Goal: Task Accomplishment & Management: Manage account settings

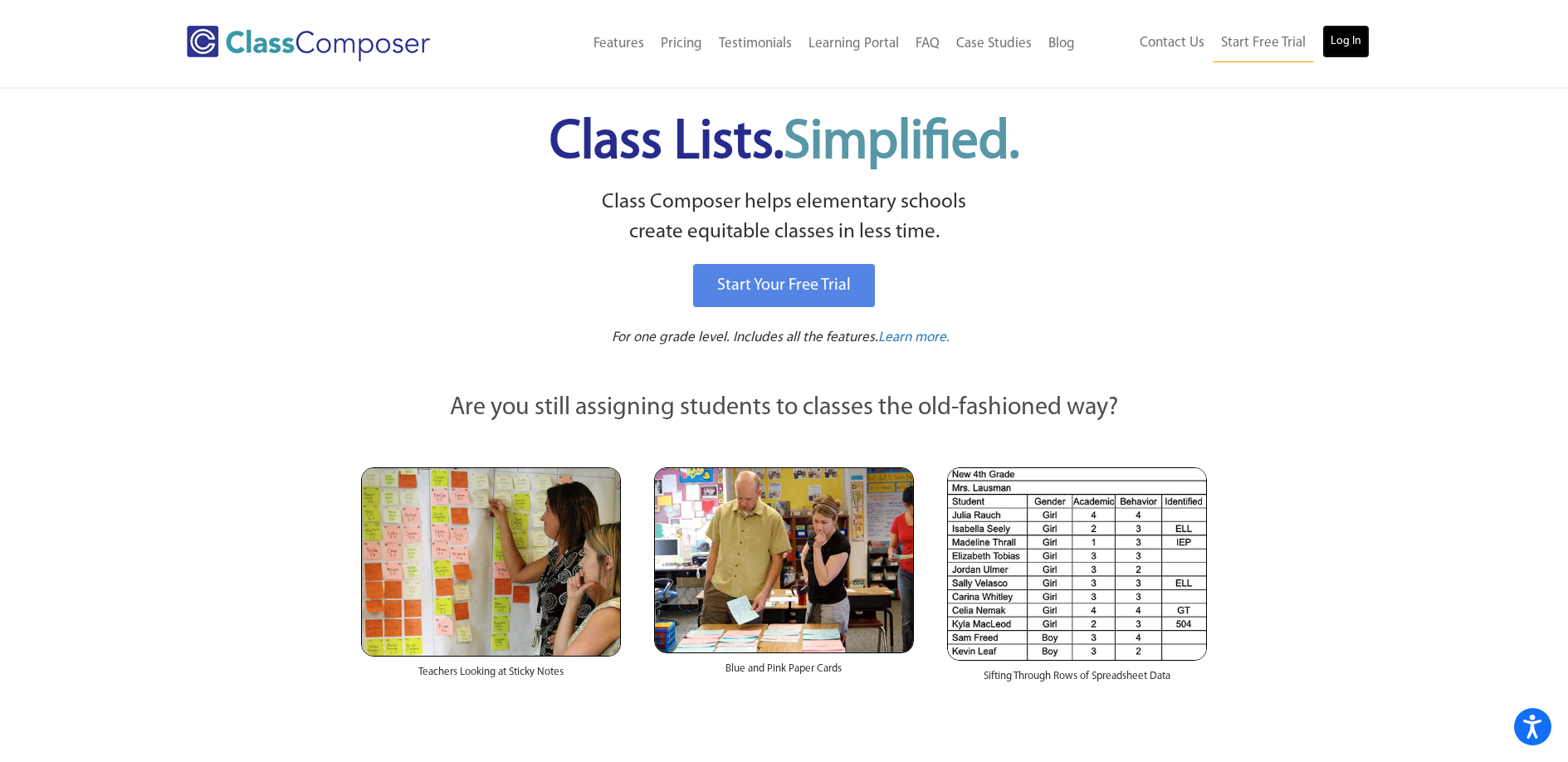
click at [1365, 31] on link "Log In" at bounding box center [1346, 41] width 48 height 33
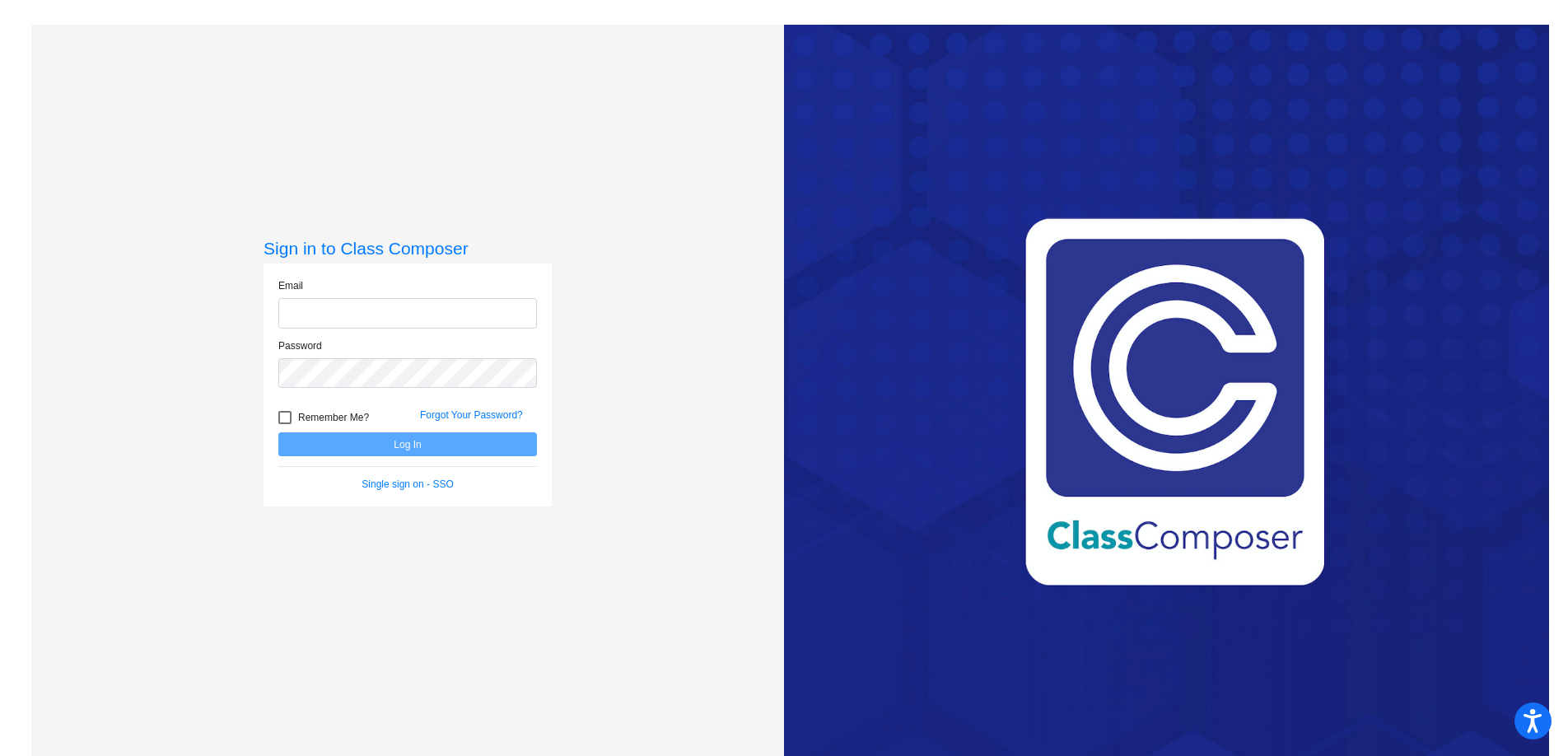
type input "[EMAIL_ADDRESS][DOMAIN_NAME]"
click at [373, 436] on button "Log In" at bounding box center [408, 444] width 259 height 24
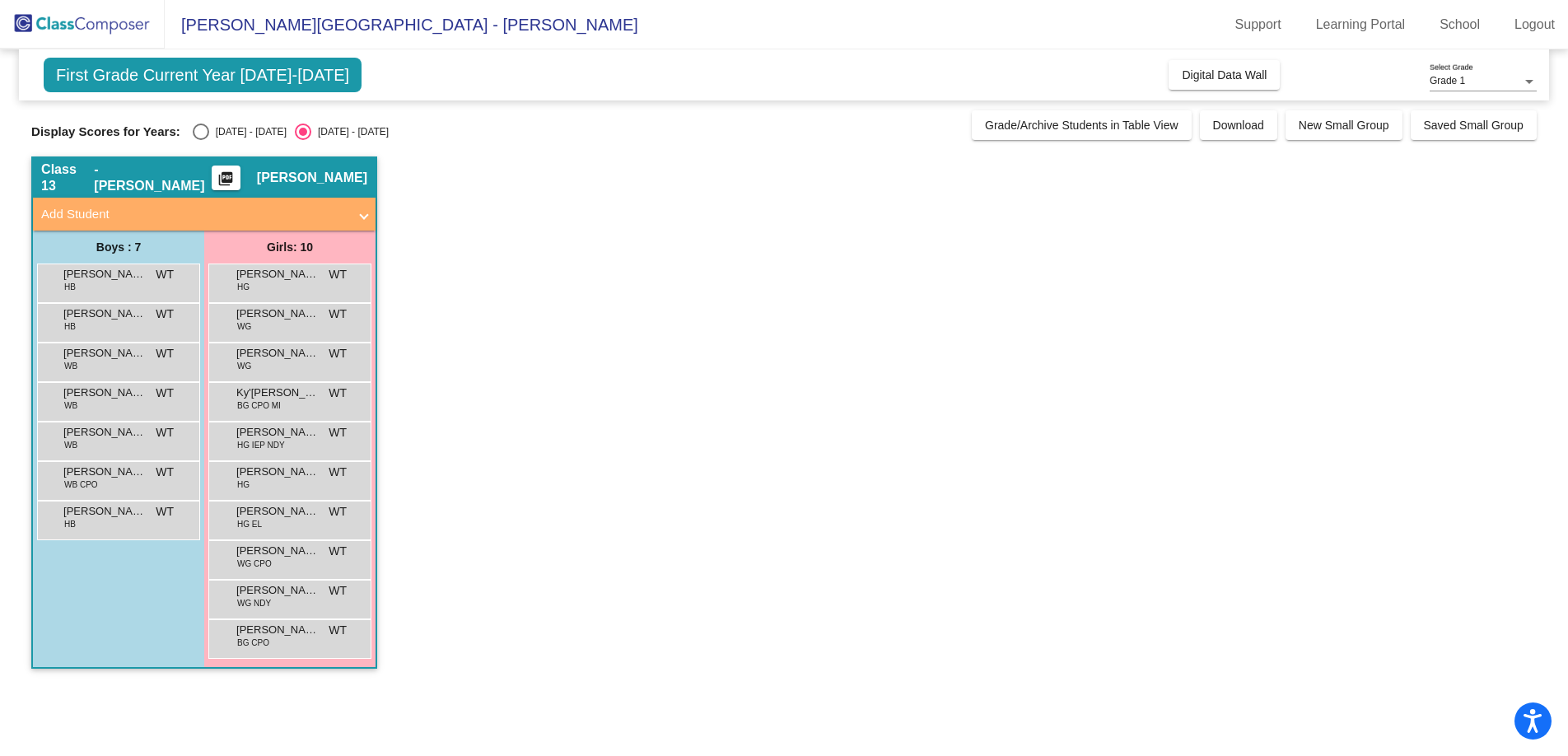
click at [201, 132] on div "Select an option" at bounding box center [200, 131] width 17 height 17
click at [201, 140] on input "2024 - 2025" at bounding box center [200, 140] width 1 height 1
radio input "true"
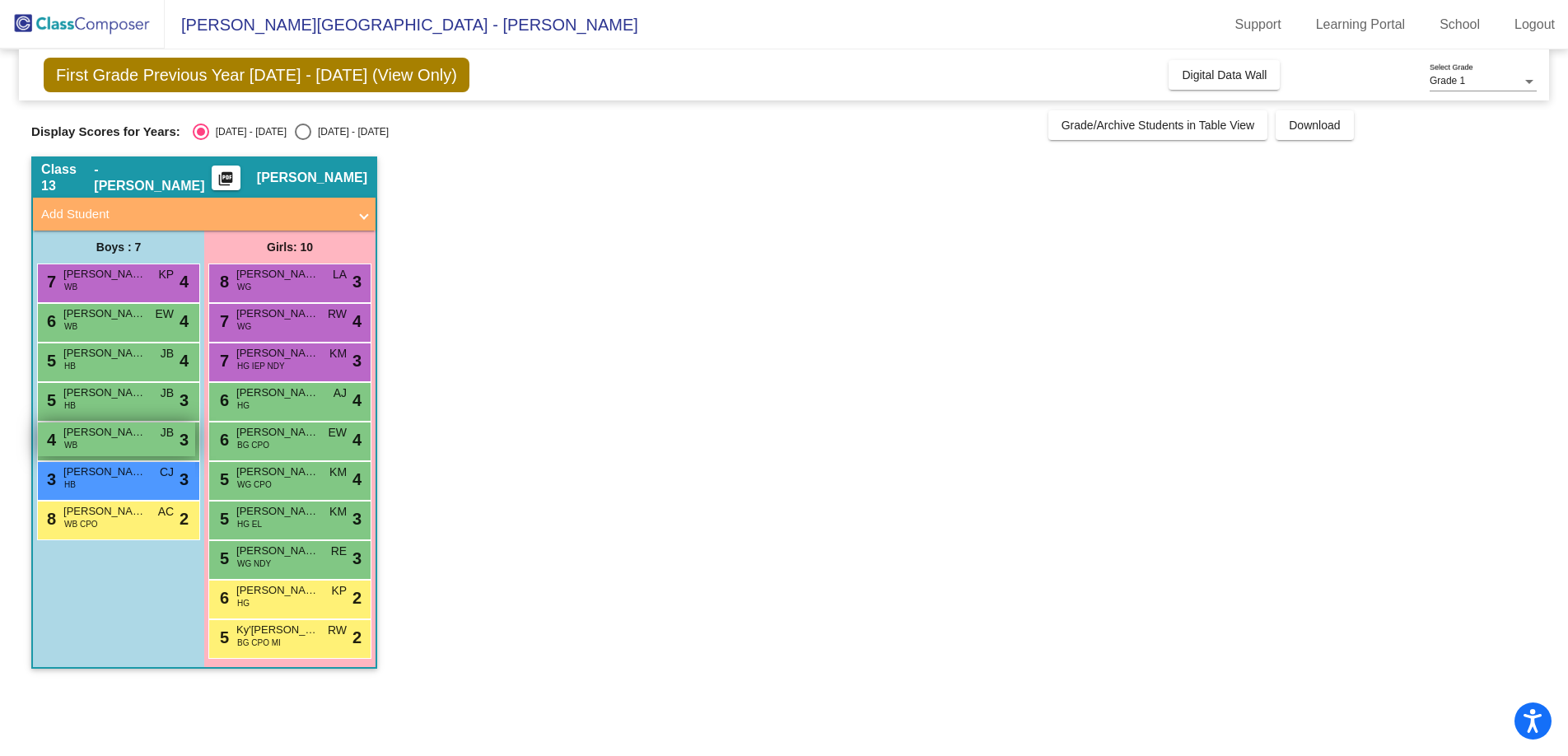
click at [124, 447] on div "4 Ezra Jim Townsel WB JB lock do_not_disturb_alt 3" at bounding box center [115, 439] width 157 height 34
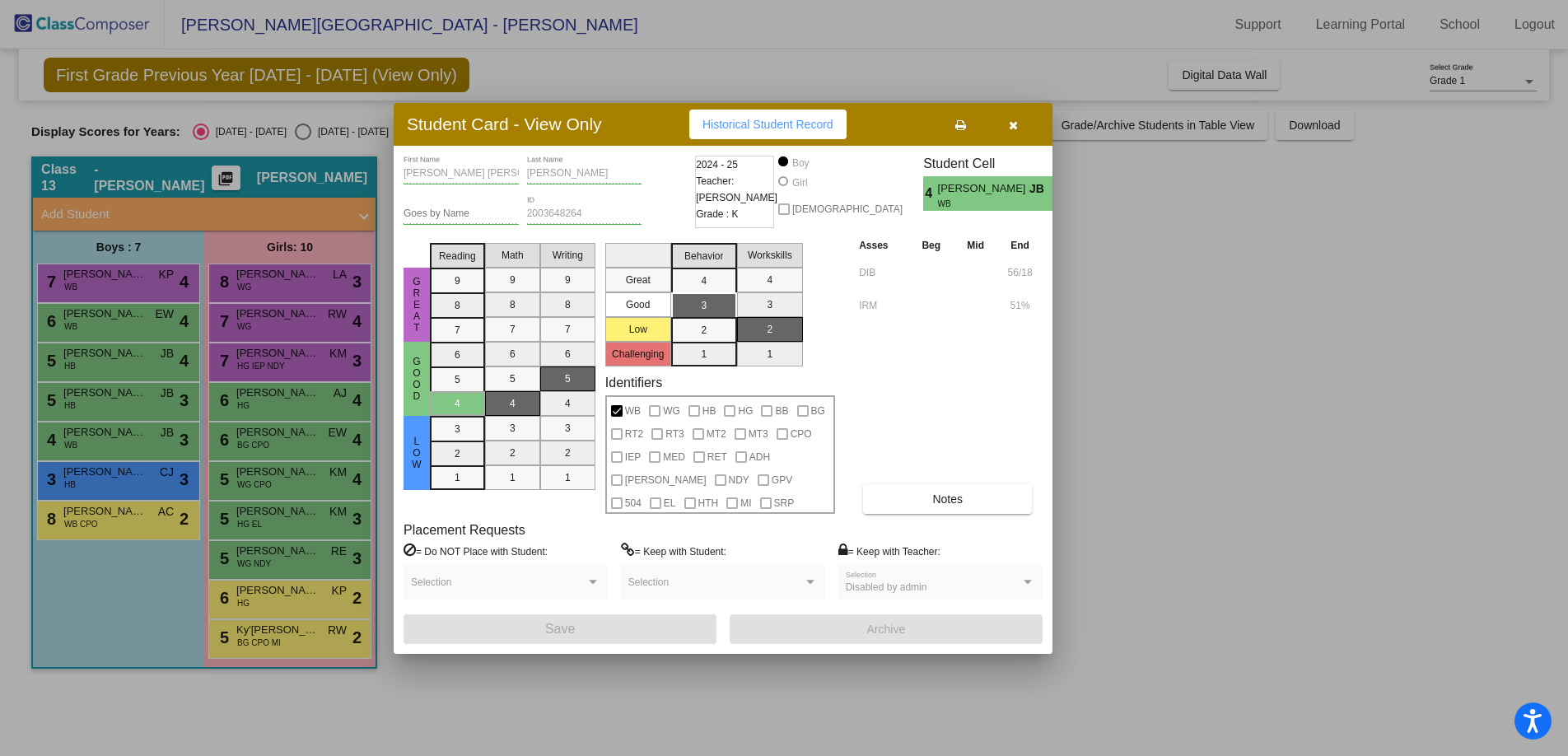
click at [1011, 126] on icon "button" at bounding box center [1012, 125] width 9 height 12
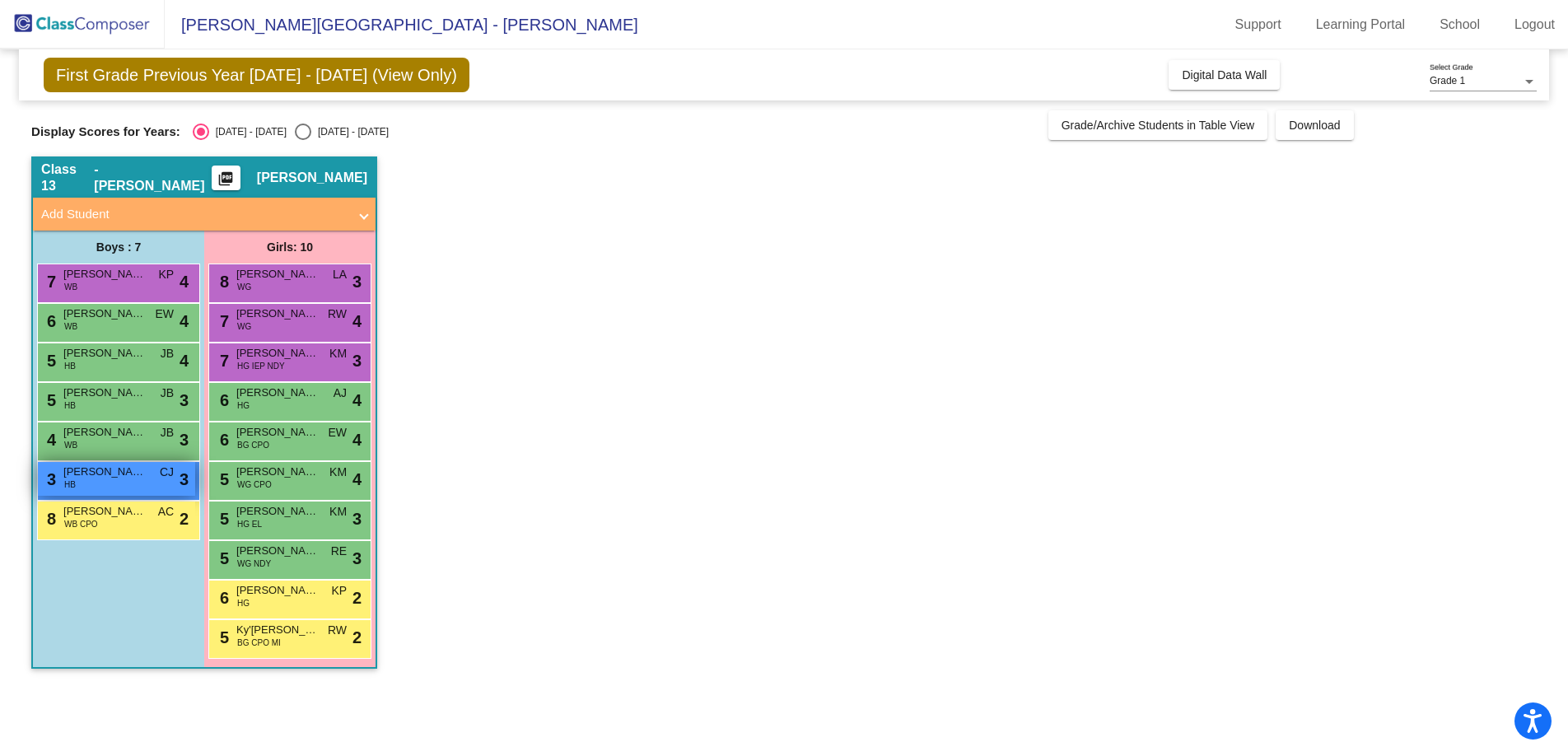
click at [151, 480] on div "3 Alexander Emiliano Rodriguez HB CJ lock do_not_disturb_alt 3" at bounding box center [115, 479] width 157 height 34
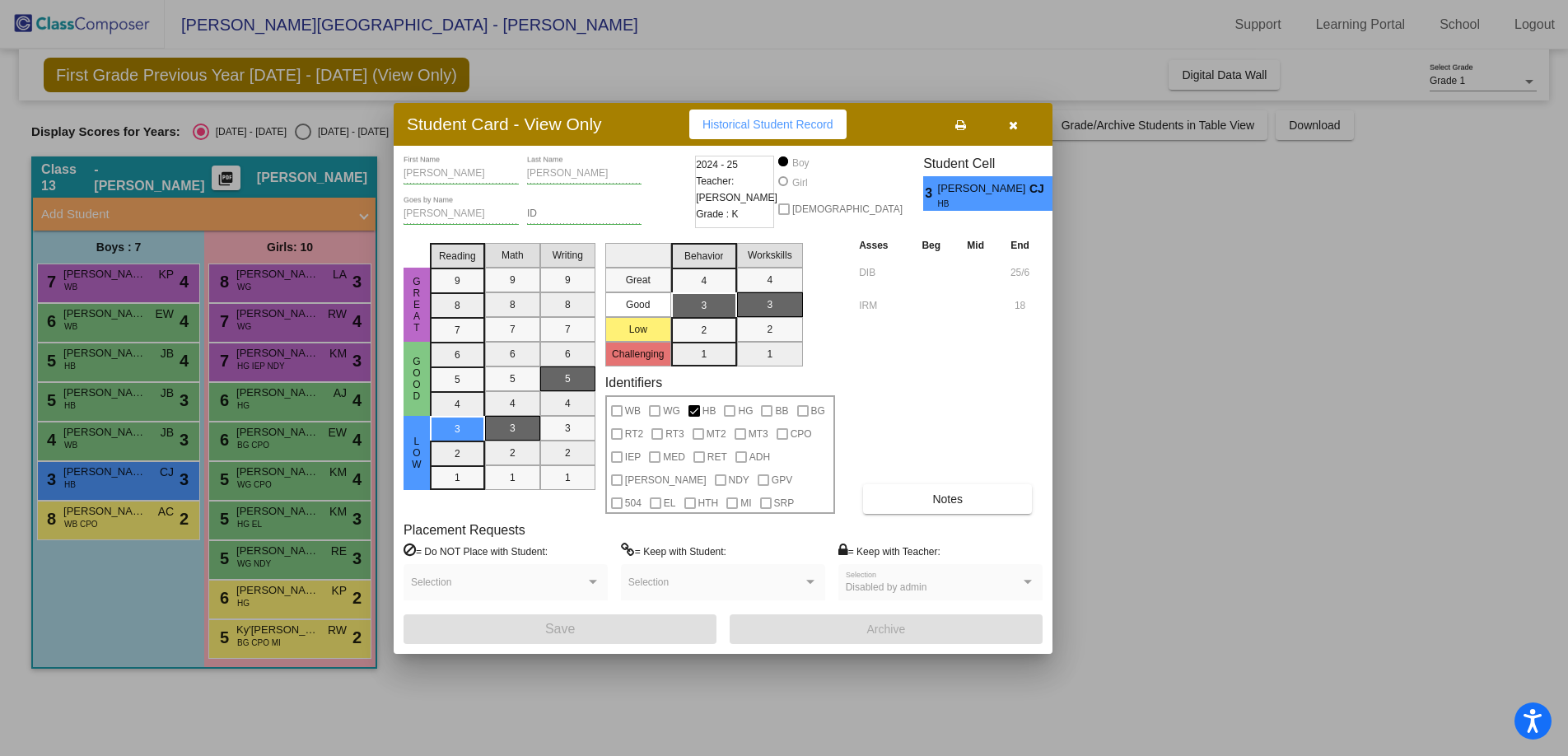
click at [1021, 121] on button "button" at bounding box center [1012, 124] width 52 height 30
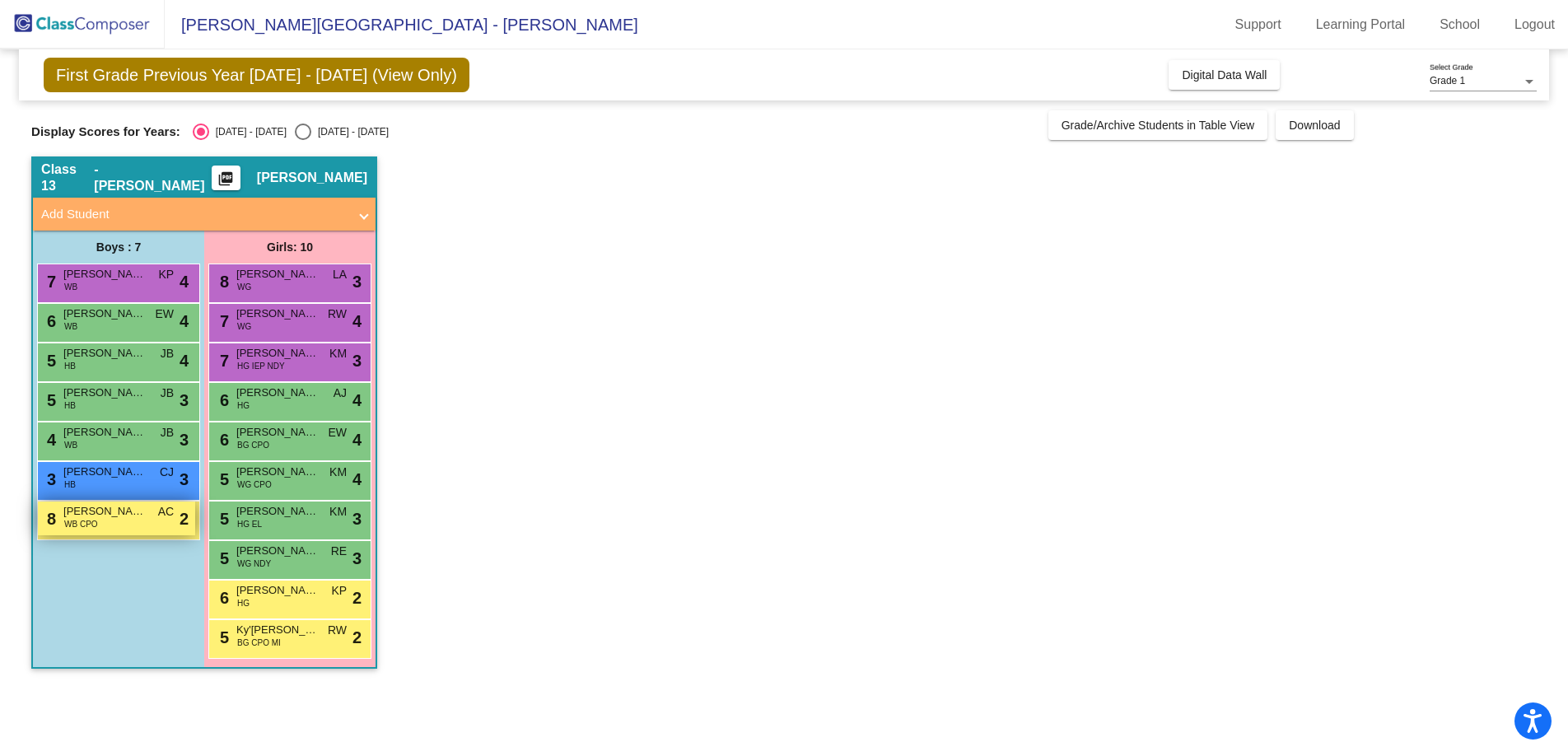
click at [158, 514] on span "AC" at bounding box center [166, 512] width 16 height 18
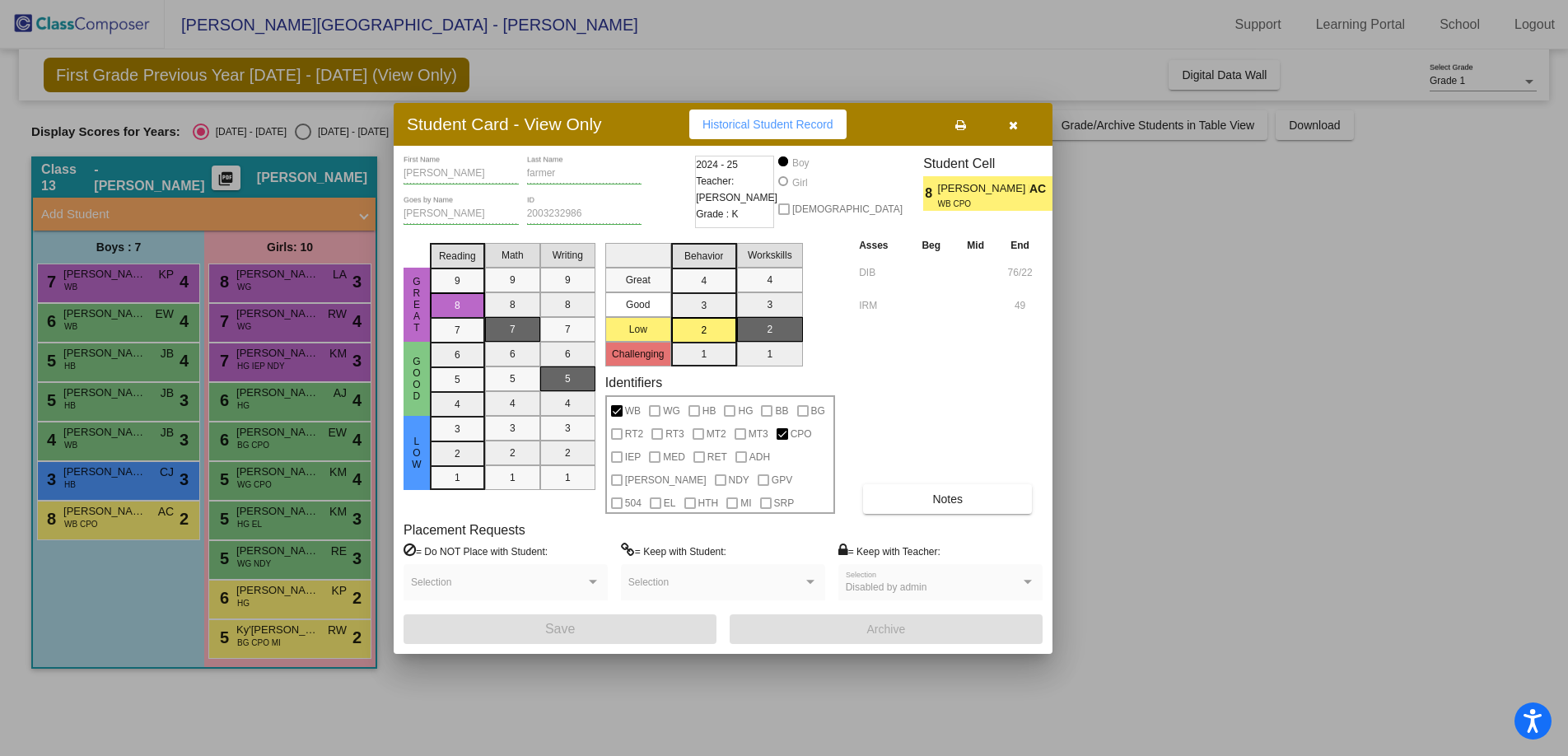
click at [1011, 117] on span "button" at bounding box center [1012, 123] width 9 height 13
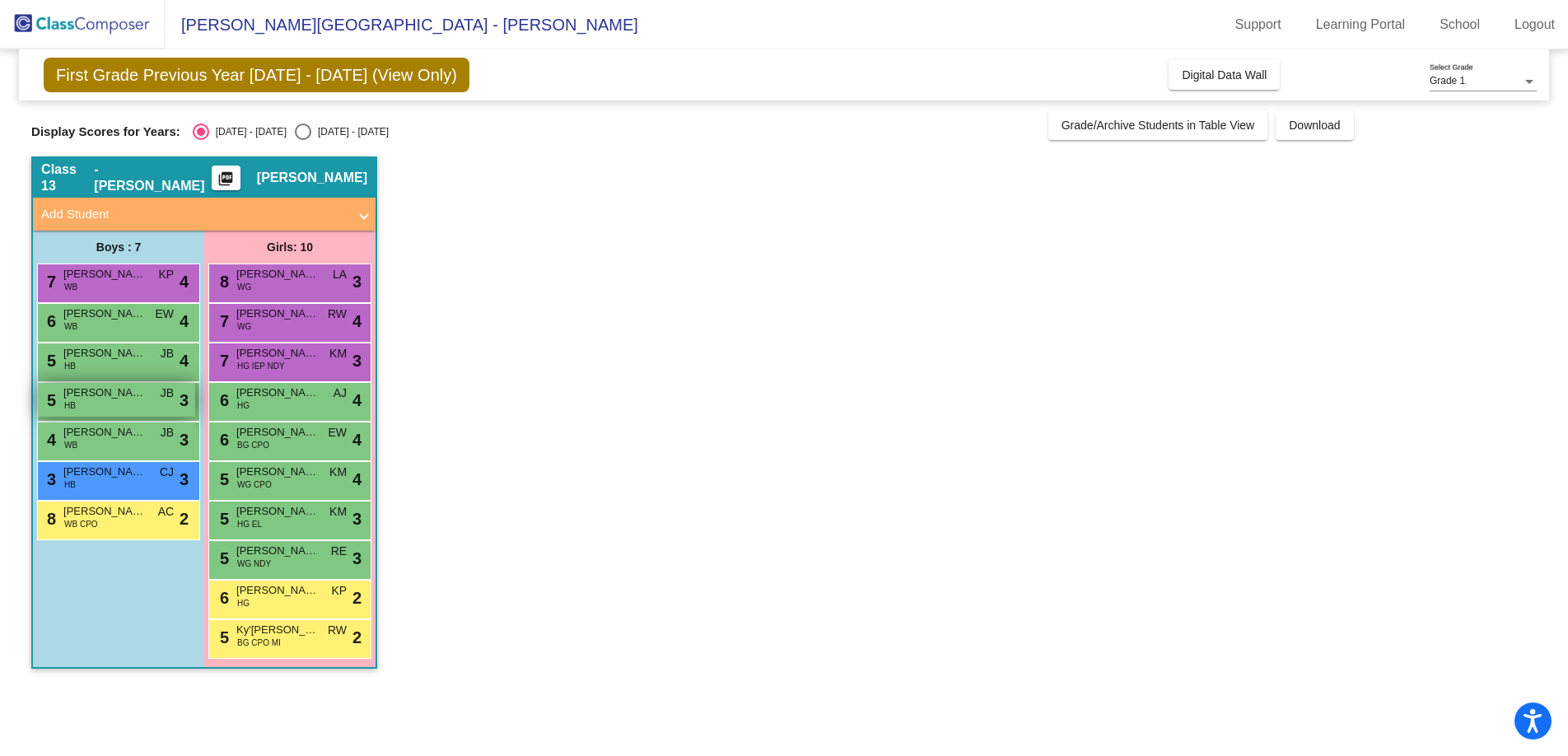
click at [120, 406] on div "5 Noah Alexander Rojo HB JB lock do_not_disturb_alt 3" at bounding box center [115, 400] width 157 height 34
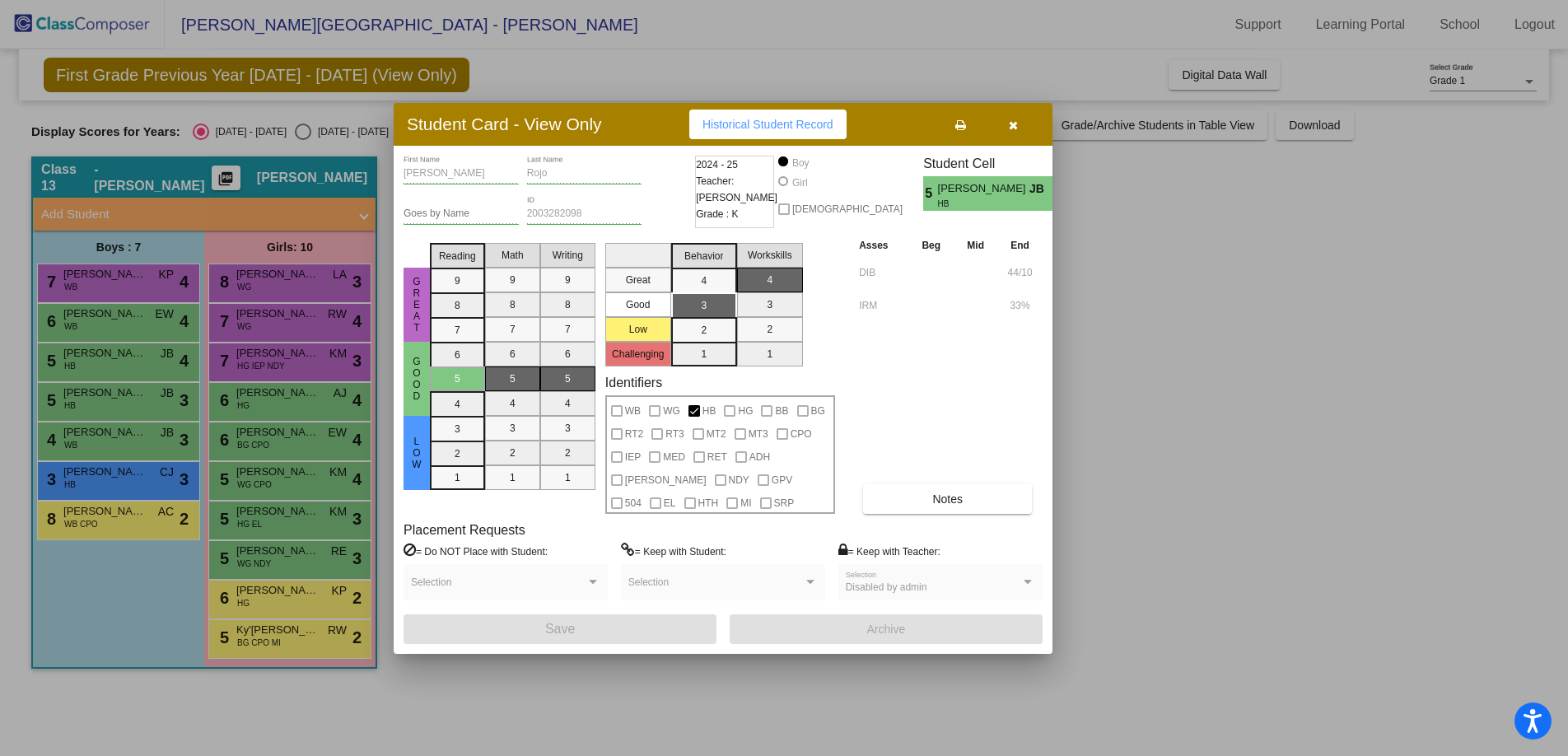
click at [1014, 126] on icon "button" at bounding box center [1012, 125] width 9 height 12
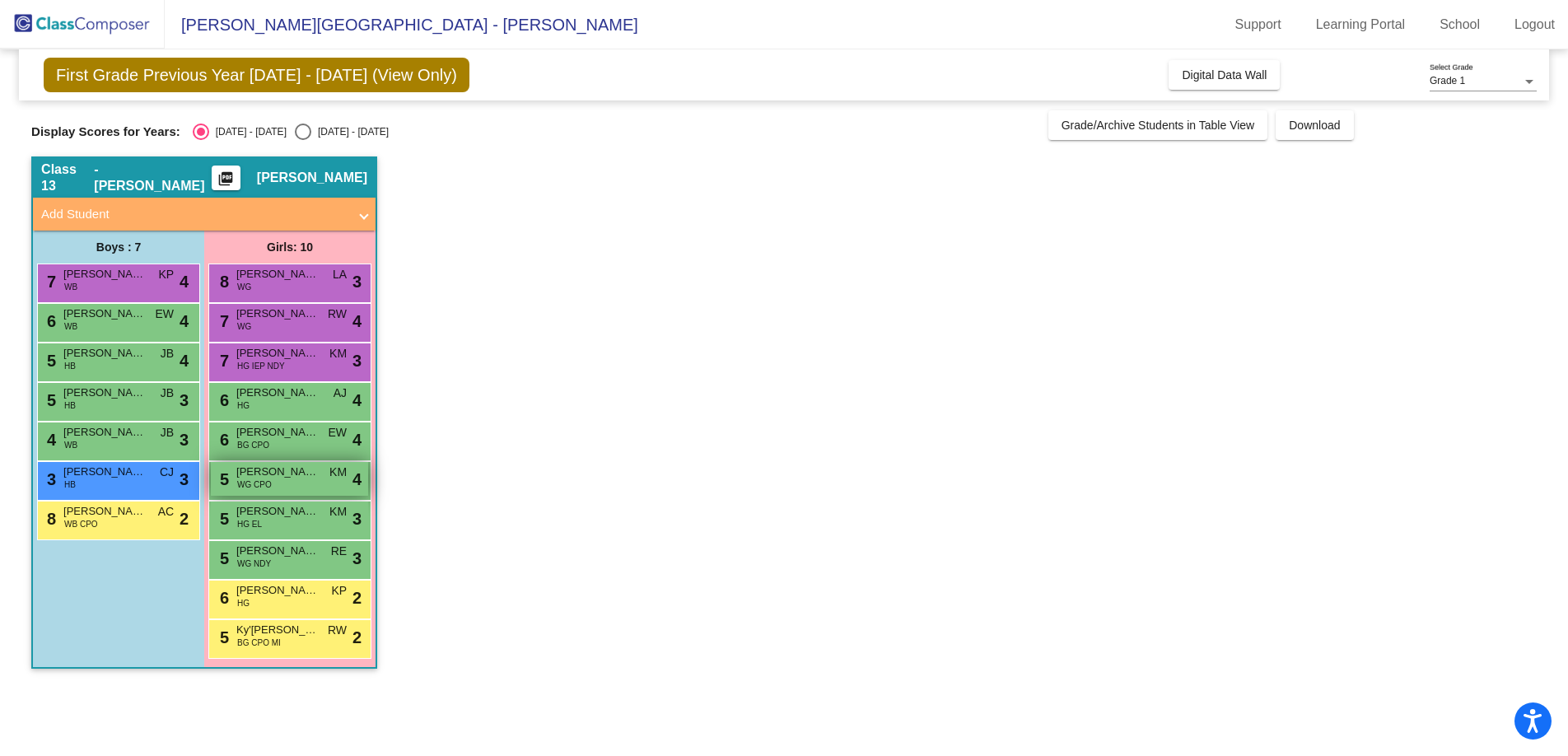
click at [318, 480] on div "5 Serena Goodwin WG CPO KM lock do_not_disturb_alt 4" at bounding box center [289, 479] width 157 height 34
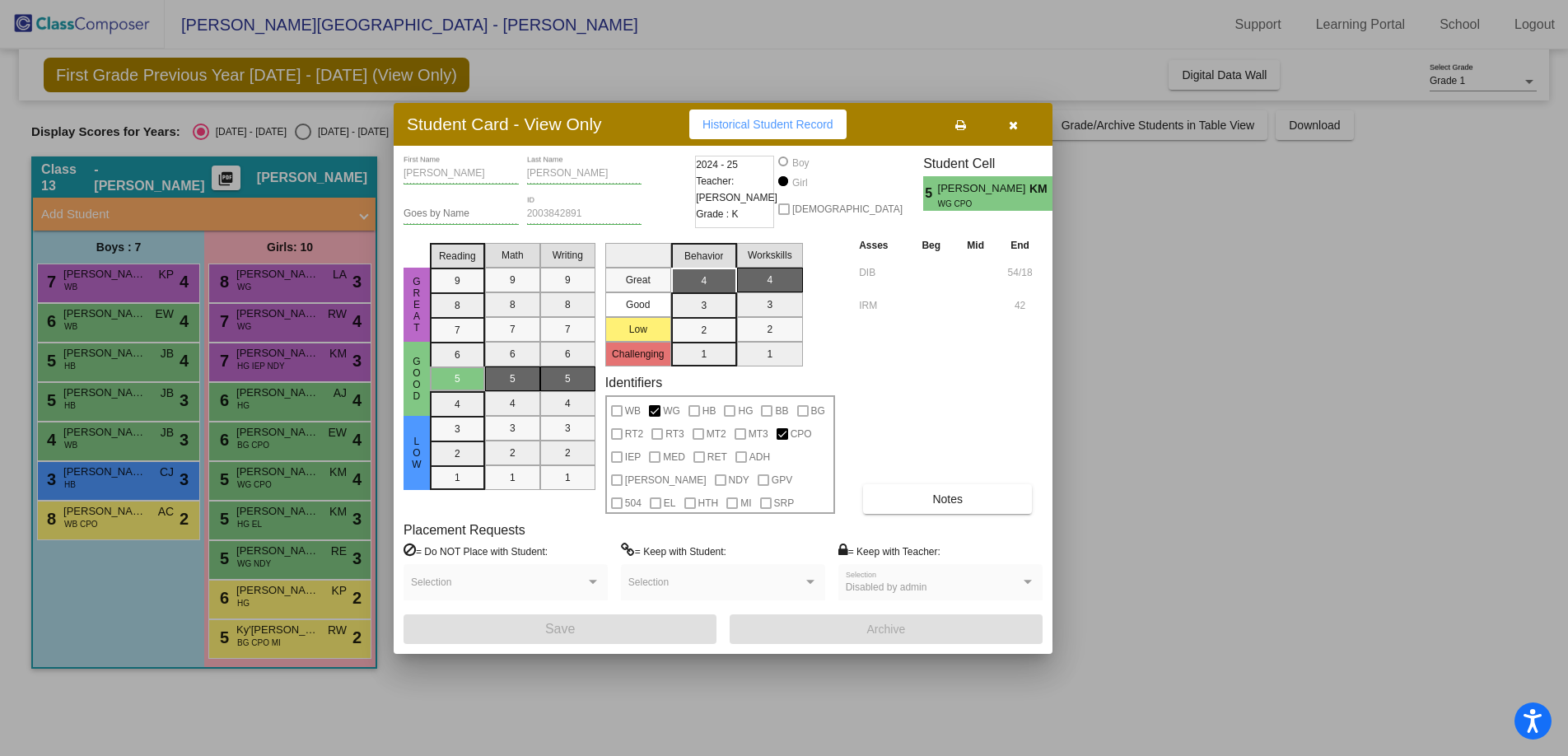
click at [1012, 126] on icon "button" at bounding box center [1012, 125] width 9 height 12
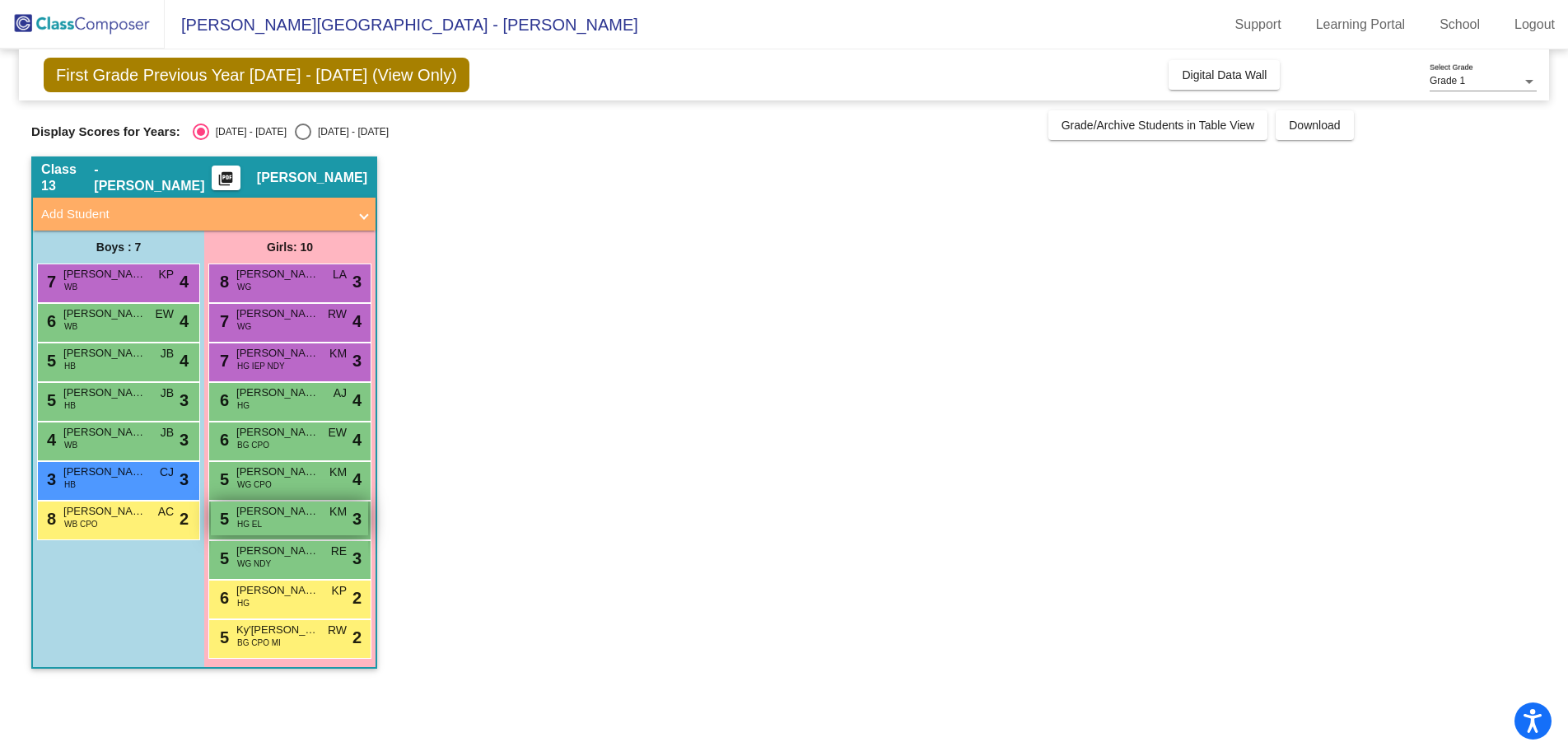
click at [255, 508] on span "Sarahi Miguel Gaspar" at bounding box center [276, 511] width 82 height 17
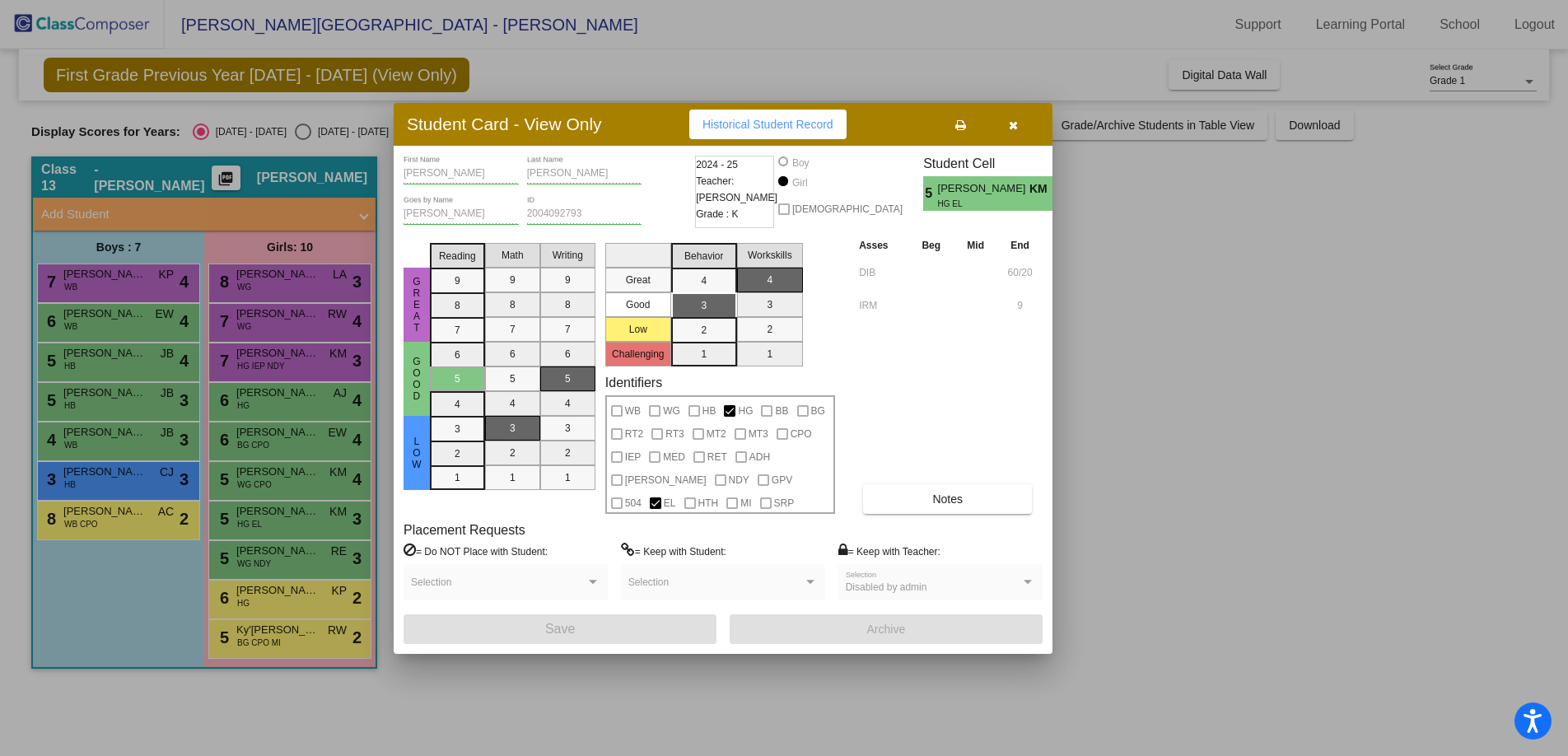
click at [1026, 123] on button "button" at bounding box center [1012, 124] width 52 height 30
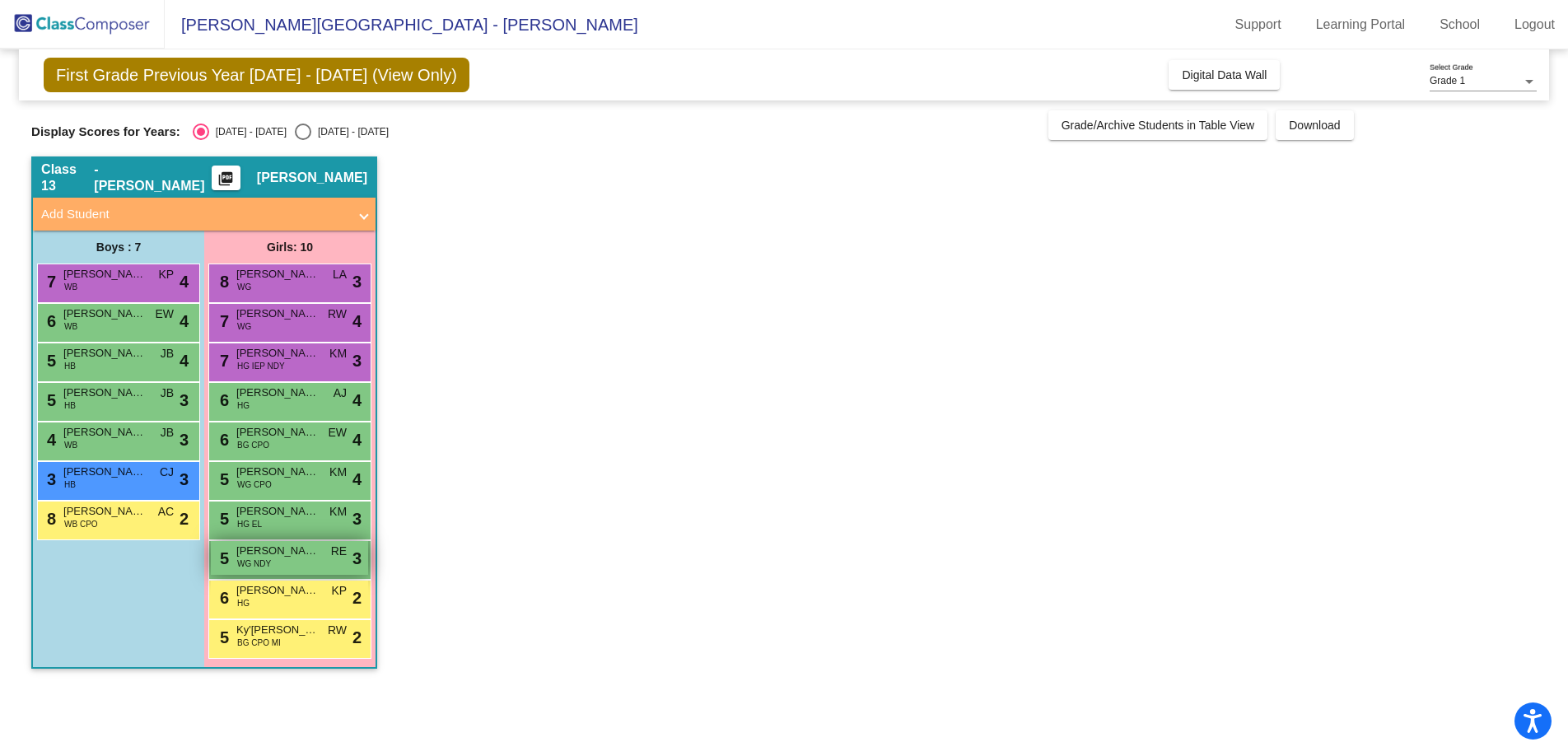
click at [332, 554] on span "RE" at bounding box center [338, 552] width 16 height 18
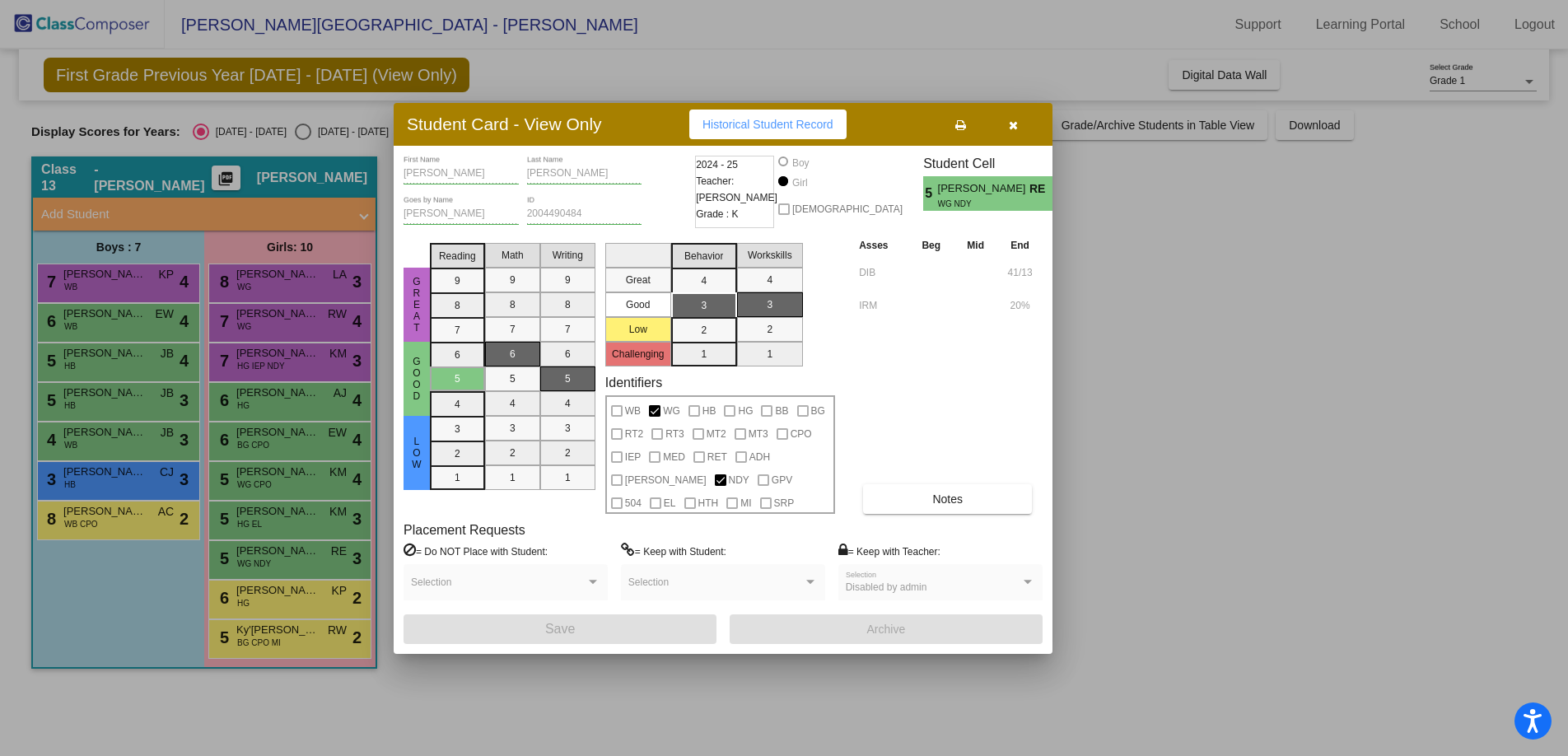
click at [1016, 132] on button "button" at bounding box center [1012, 124] width 52 height 30
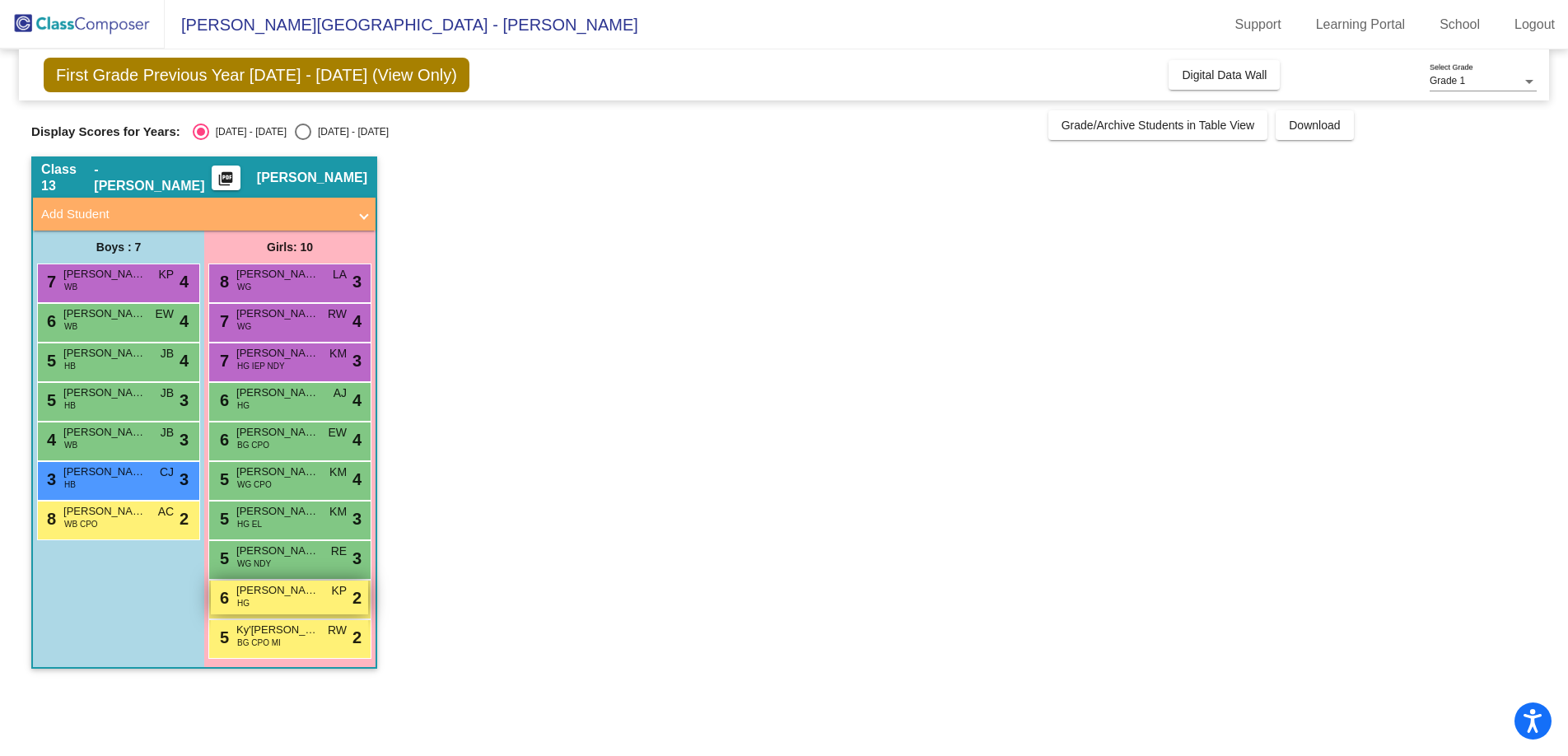
click at [269, 614] on div "6 Samara Rose Drolet HG KP lock do_not_disturb_alt 2" at bounding box center [289, 597] width 157 height 34
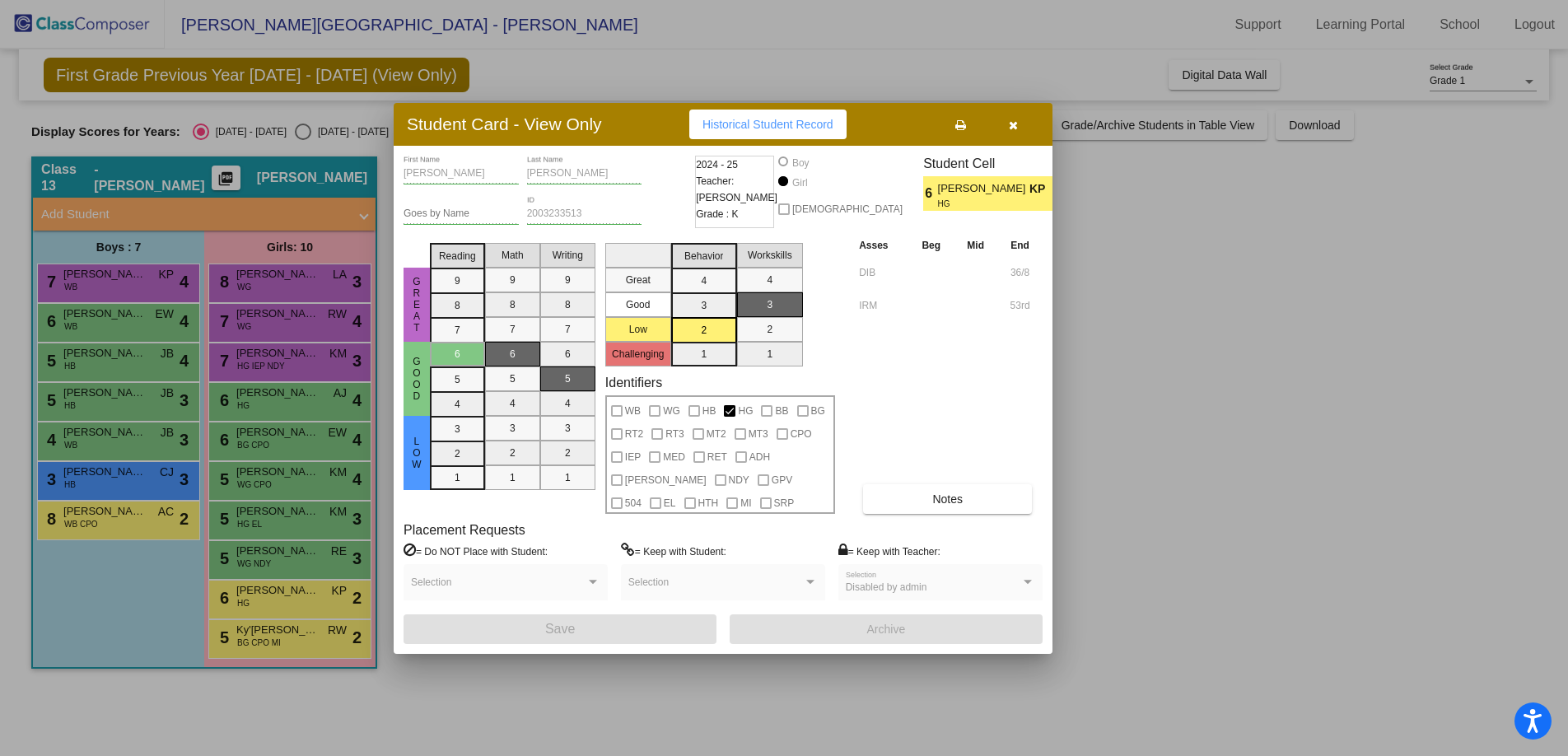
click at [1018, 131] on button "button" at bounding box center [1012, 124] width 52 height 30
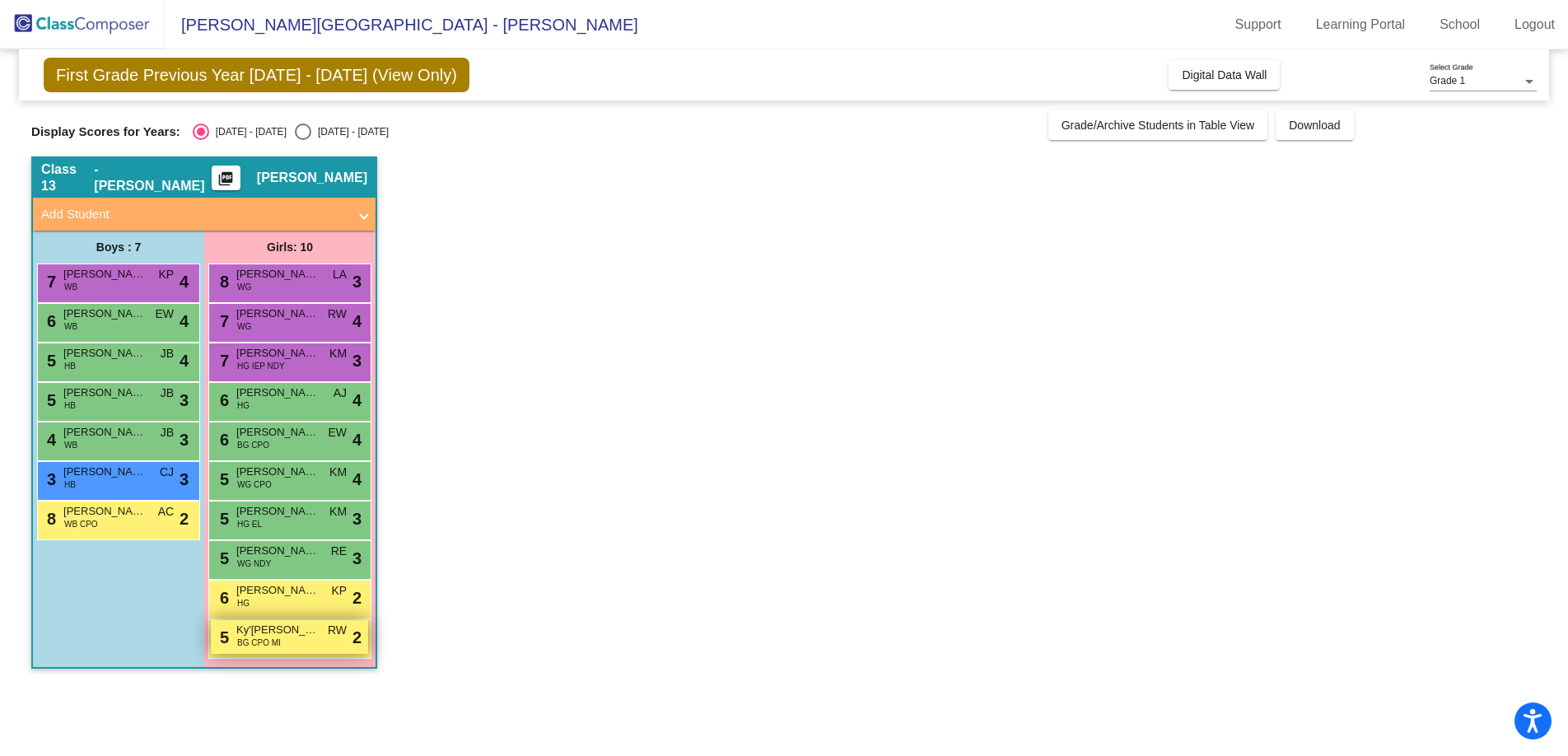
click at [345, 631] on span "RW" at bounding box center [336, 631] width 19 height 18
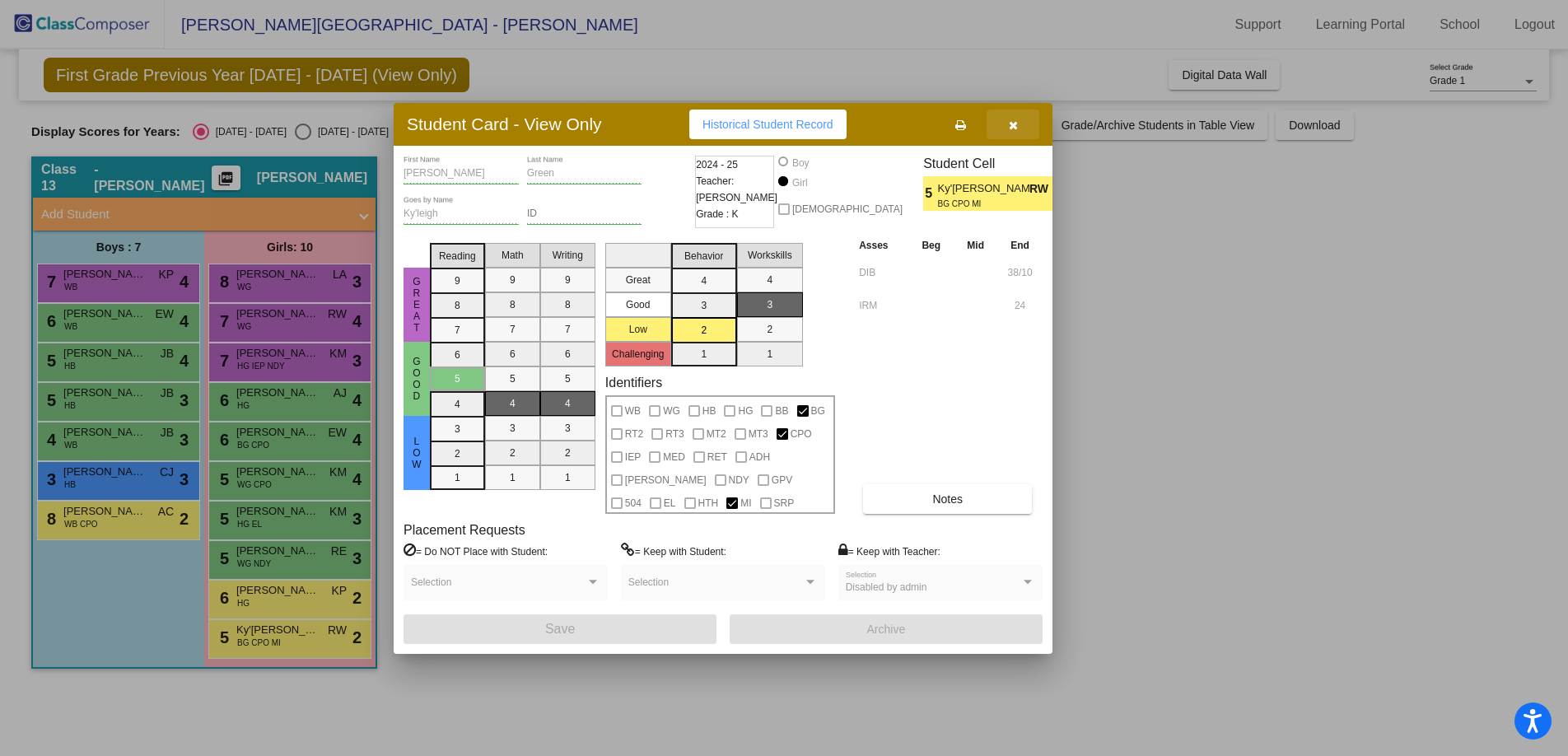
click at [1004, 120] on button "button" at bounding box center [1012, 124] width 52 height 30
